Goal: Find specific page/section: Find specific page/section

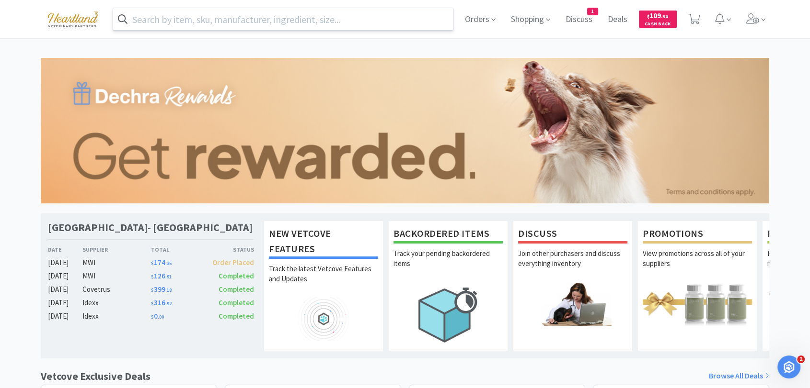
click at [228, 23] on input "text" at bounding box center [283, 19] width 340 height 22
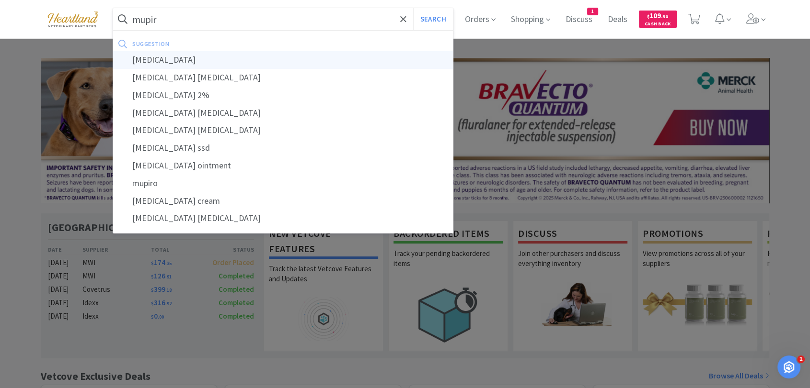
click at [159, 55] on div "[MEDICAL_DATA]" at bounding box center [283, 60] width 340 height 18
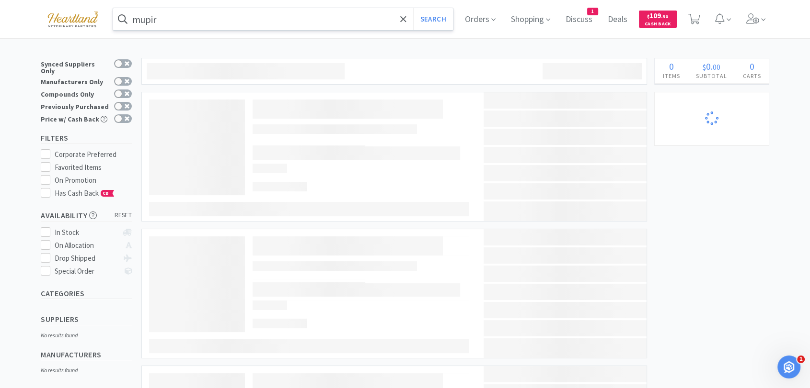
type input "[MEDICAL_DATA]"
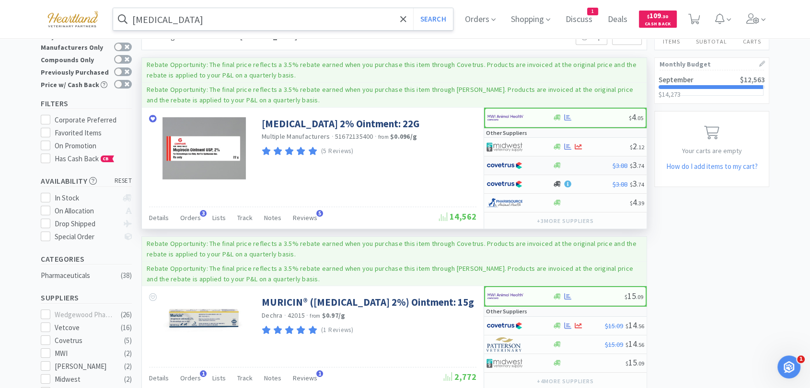
scroll to position [53, 0]
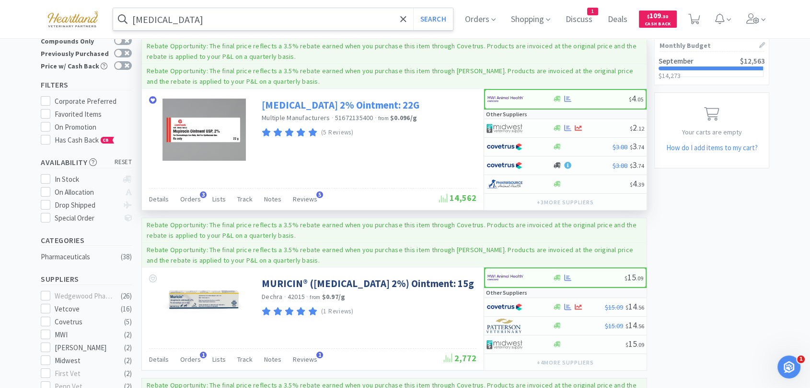
click at [352, 103] on link "[MEDICAL_DATA] 2% Ointment: 22G" at bounding box center [341, 105] width 158 height 13
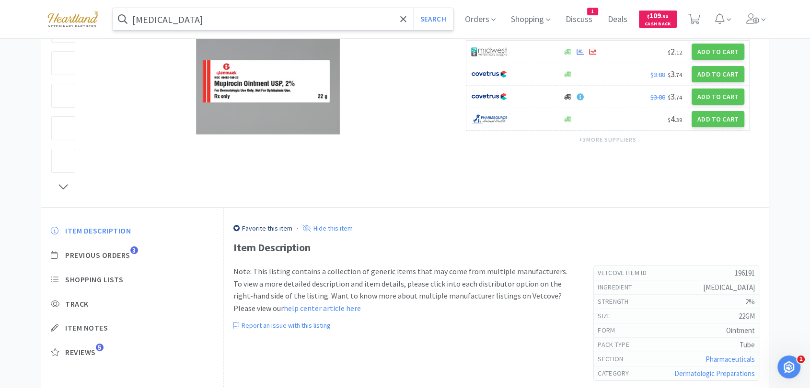
scroll to position [201, 0]
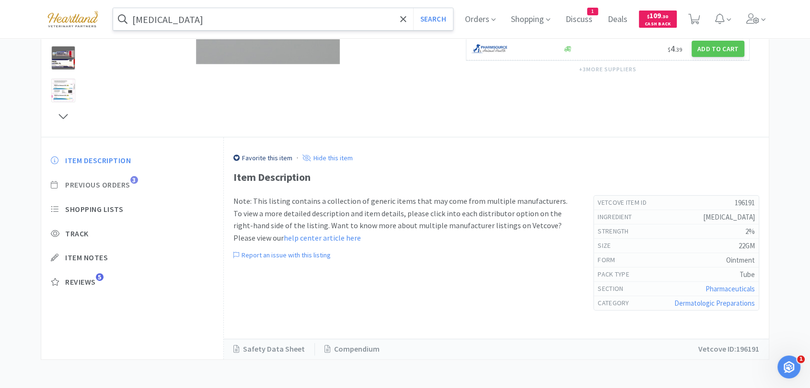
click at [131, 182] on span "Previous Orders 3" at bounding box center [132, 185] width 163 height 10
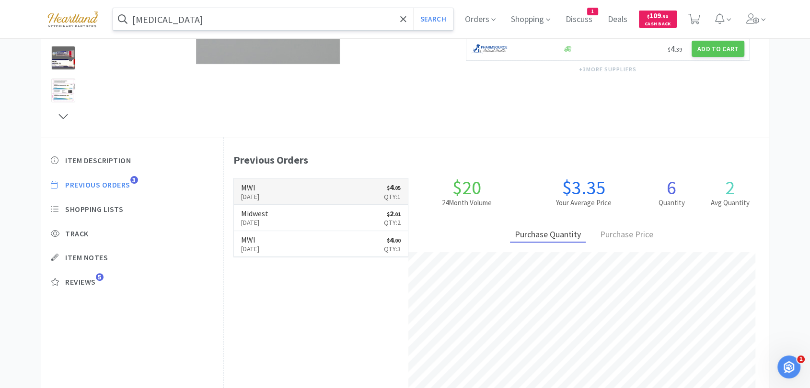
scroll to position [263, 545]
click at [268, 217] on p "[DATE]" at bounding box center [254, 222] width 27 height 11
